Goal: Information Seeking & Learning: Learn about a topic

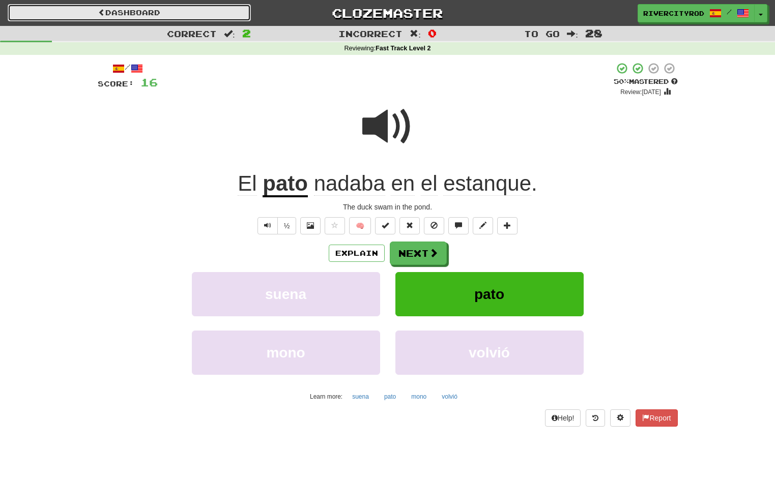
click at [202, 13] on link "Dashboard" at bounding box center [129, 12] width 243 height 17
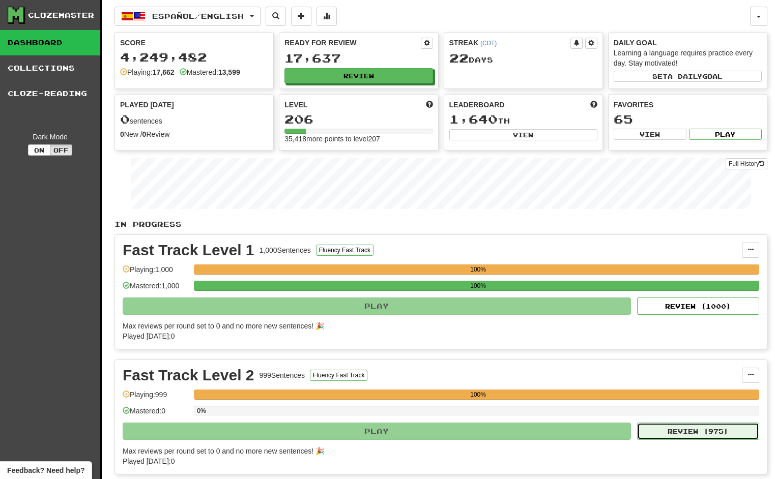
click at [677, 434] on button "Review ( 975 )" at bounding box center [698, 431] width 122 height 17
select select "**"
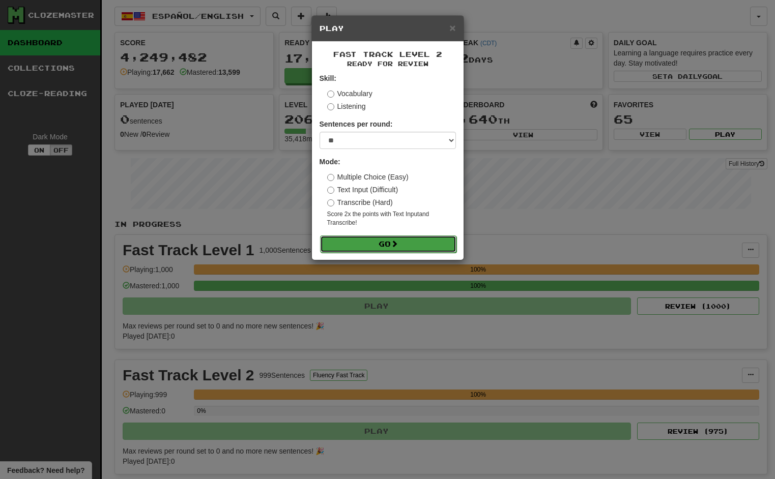
click at [412, 246] on button "Go" at bounding box center [388, 243] width 136 height 17
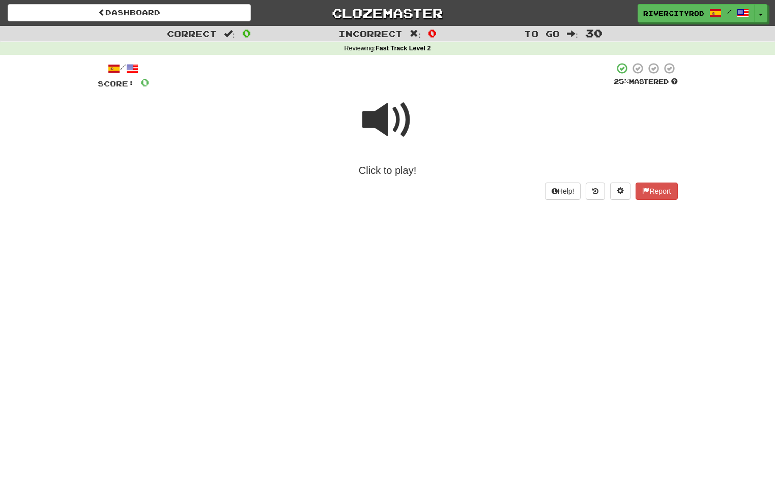
click at [391, 108] on span at bounding box center [387, 120] width 51 height 51
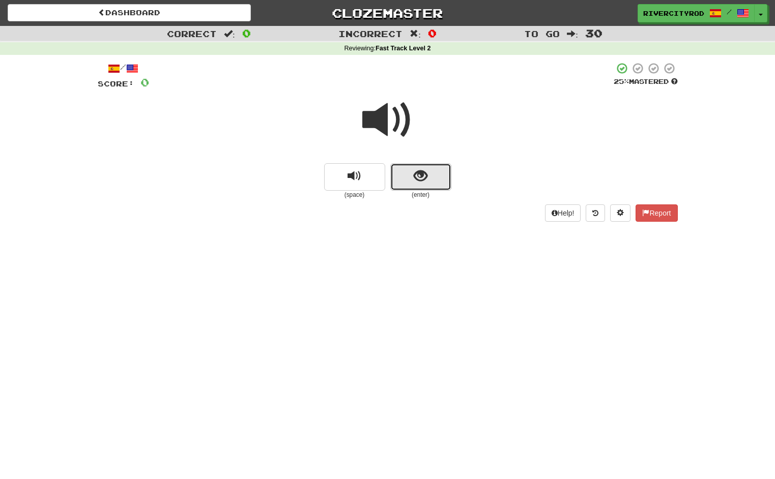
click at [420, 169] on span "show sentence" at bounding box center [420, 176] width 14 height 14
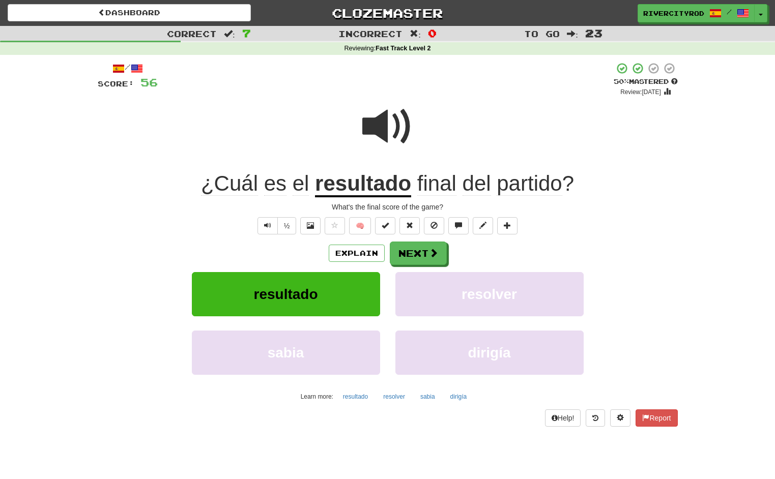
click at [114, 141] on div at bounding box center [388, 133] width 580 height 73
click at [406, 249] on button "Next" at bounding box center [418, 253] width 57 height 23
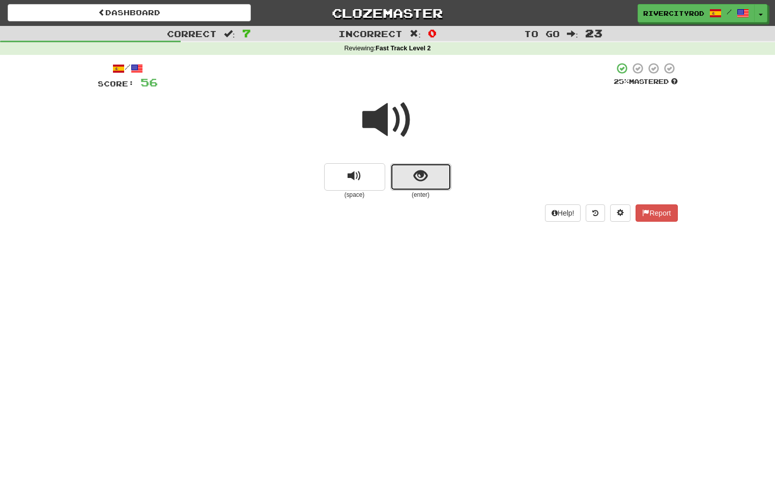
click at [423, 183] on span "show sentence" at bounding box center [420, 176] width 14 height 14
